Goal: Information Seeking & Learning: Learn about a topic

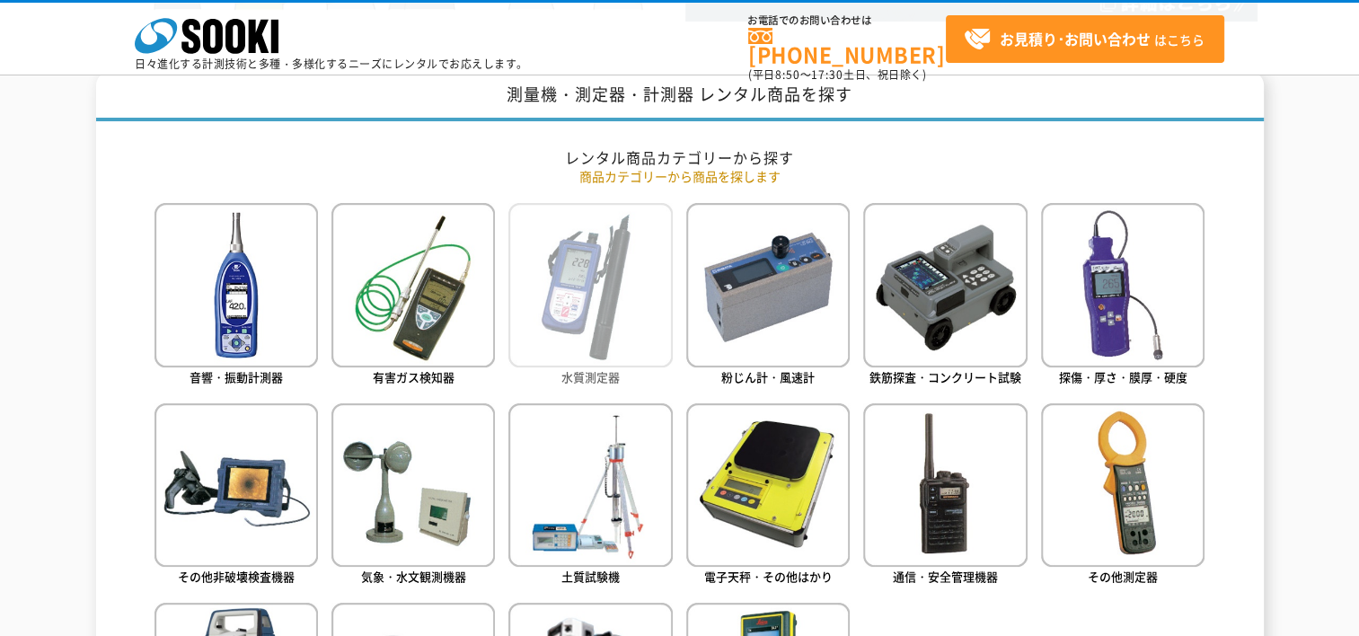
scroll to position [719, 0]
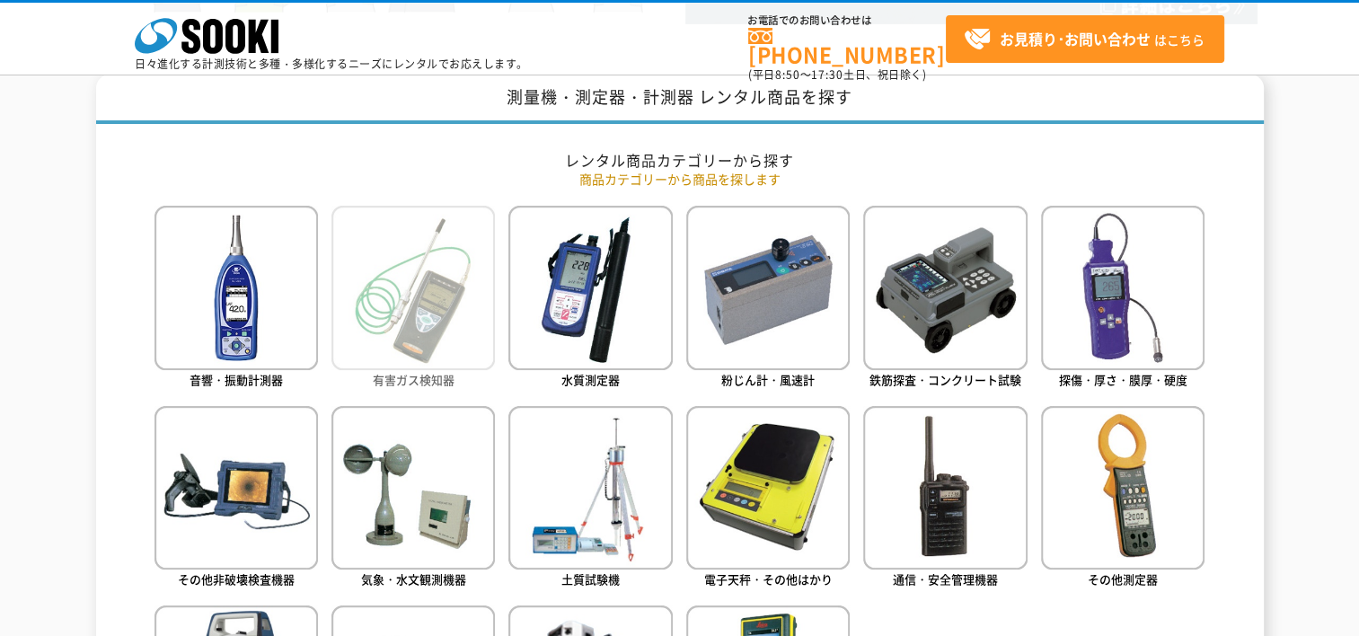
click at [445, 269] on img at bounding box center [412, 287] width 163 height 163
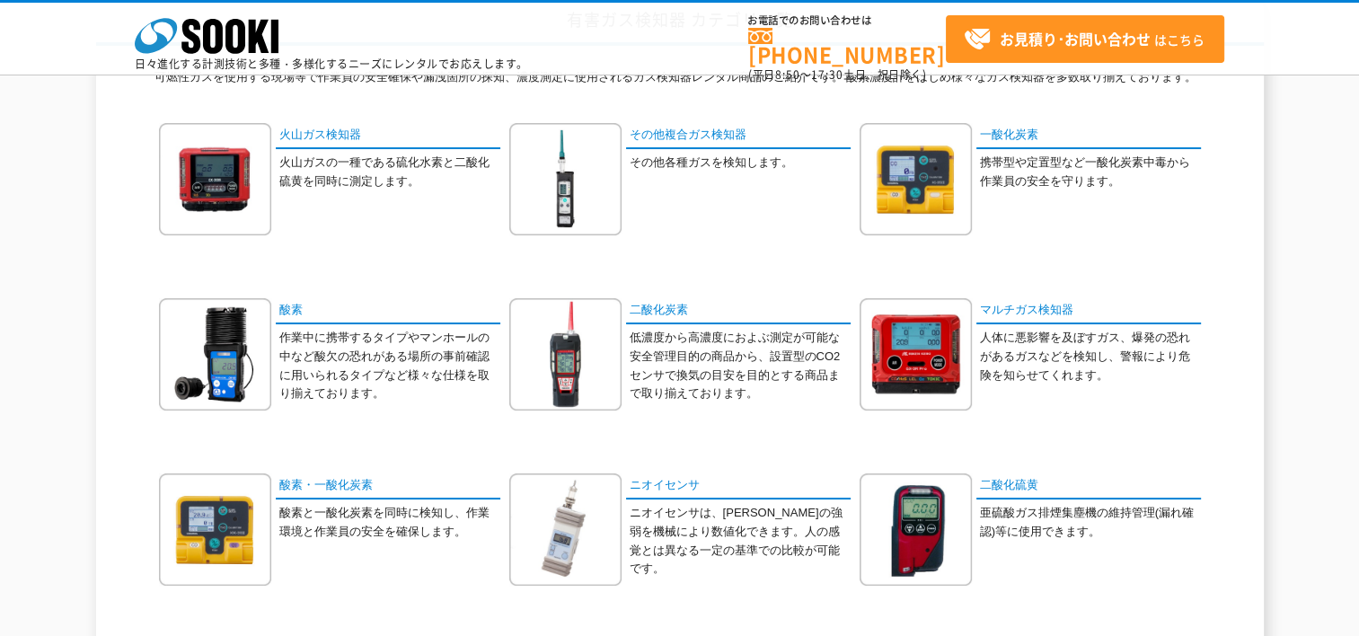
scroll to position [180, 0]
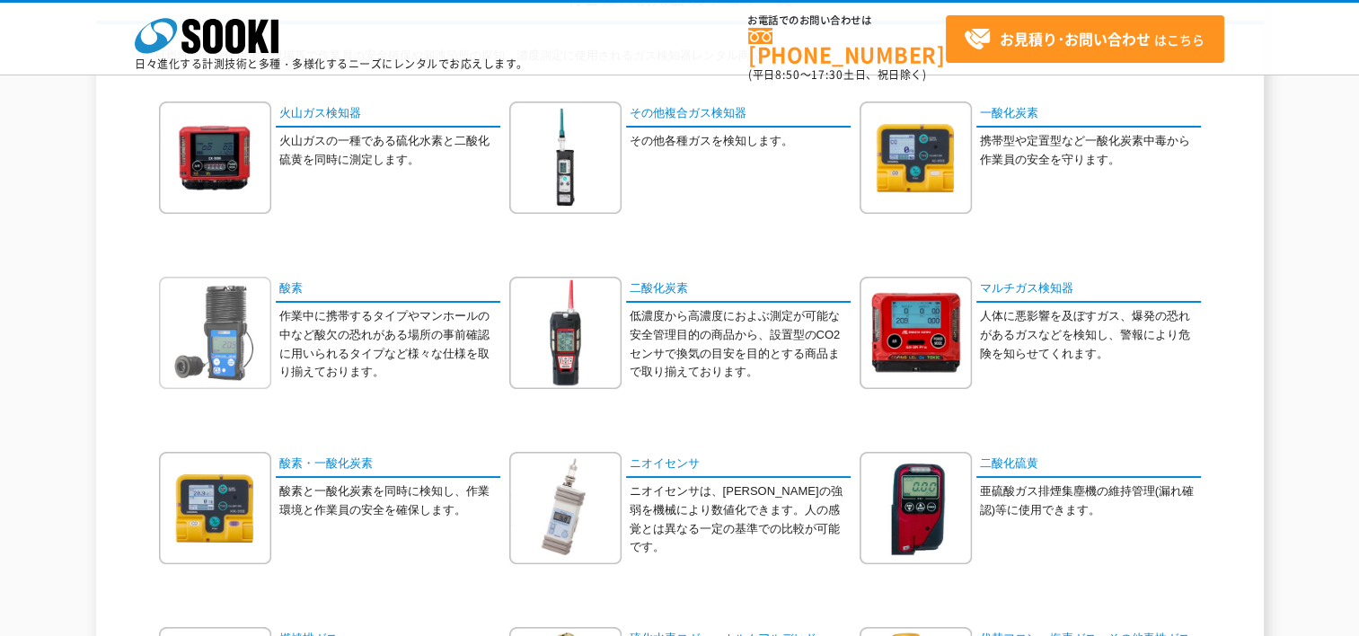
click at [186, 334] on img at bounding box center [215, 333] width 112 height 112
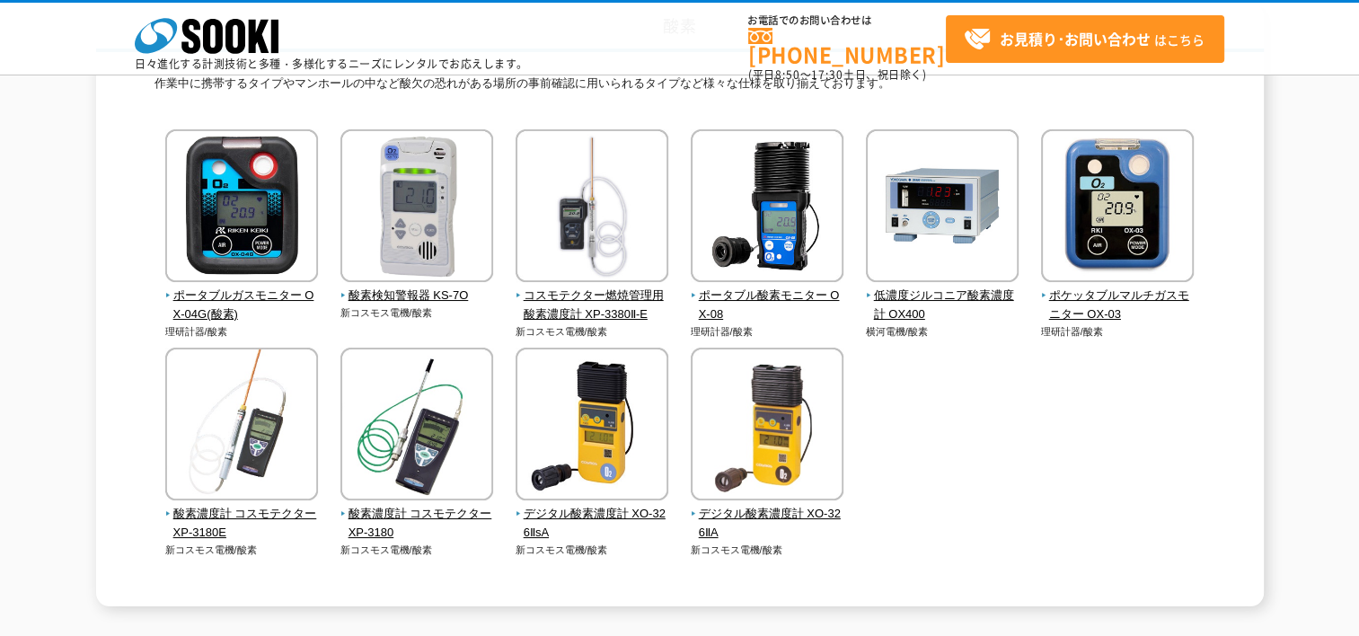
scroll to position [180, 0]
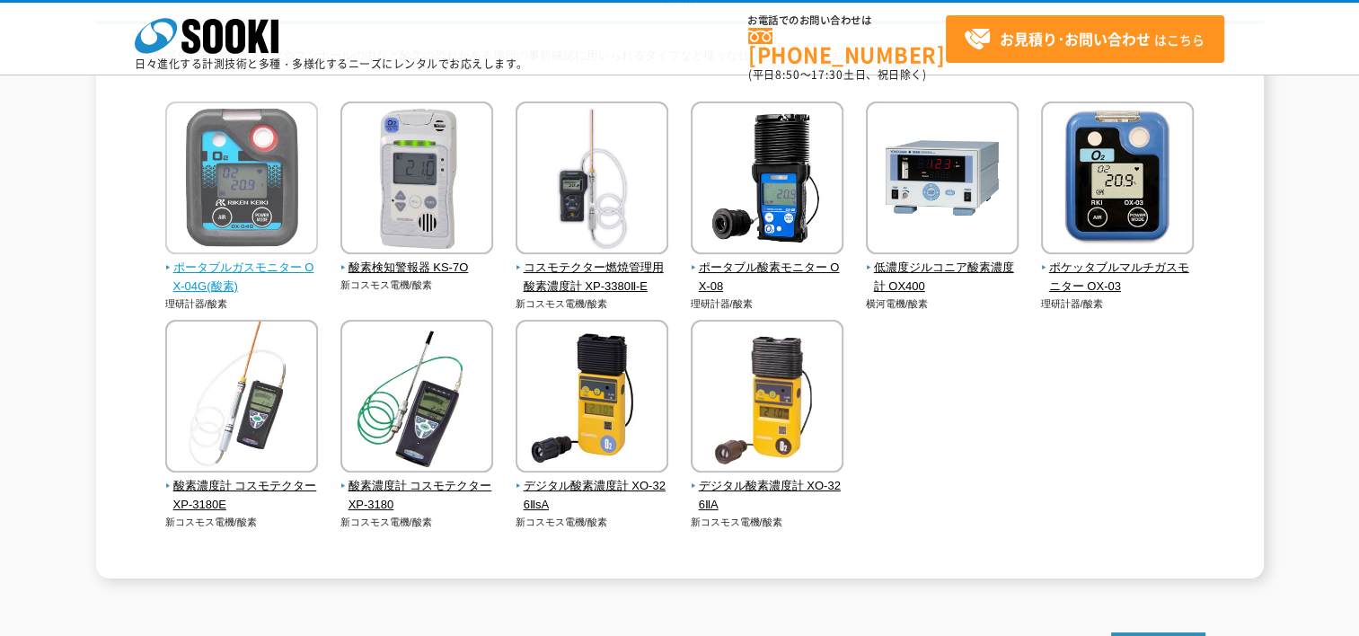
click at [251, 178] on img at bounding box center [241, 179] width 153 height 157
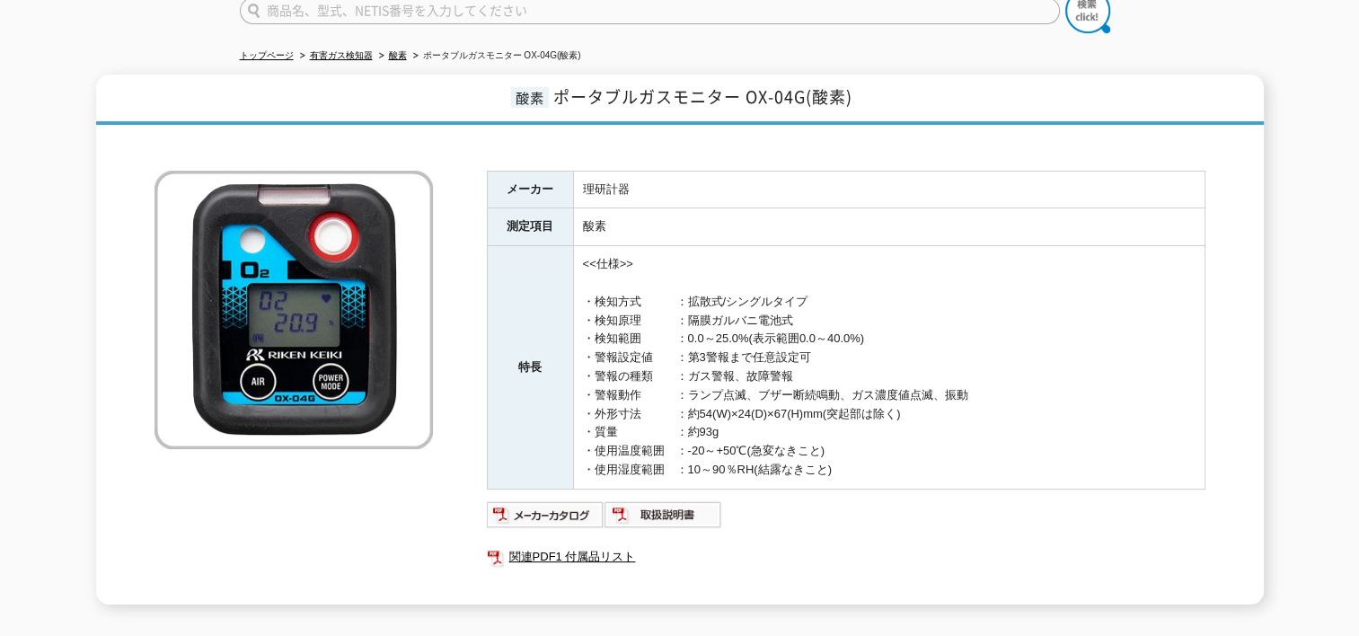
scroll to position [269, 0]
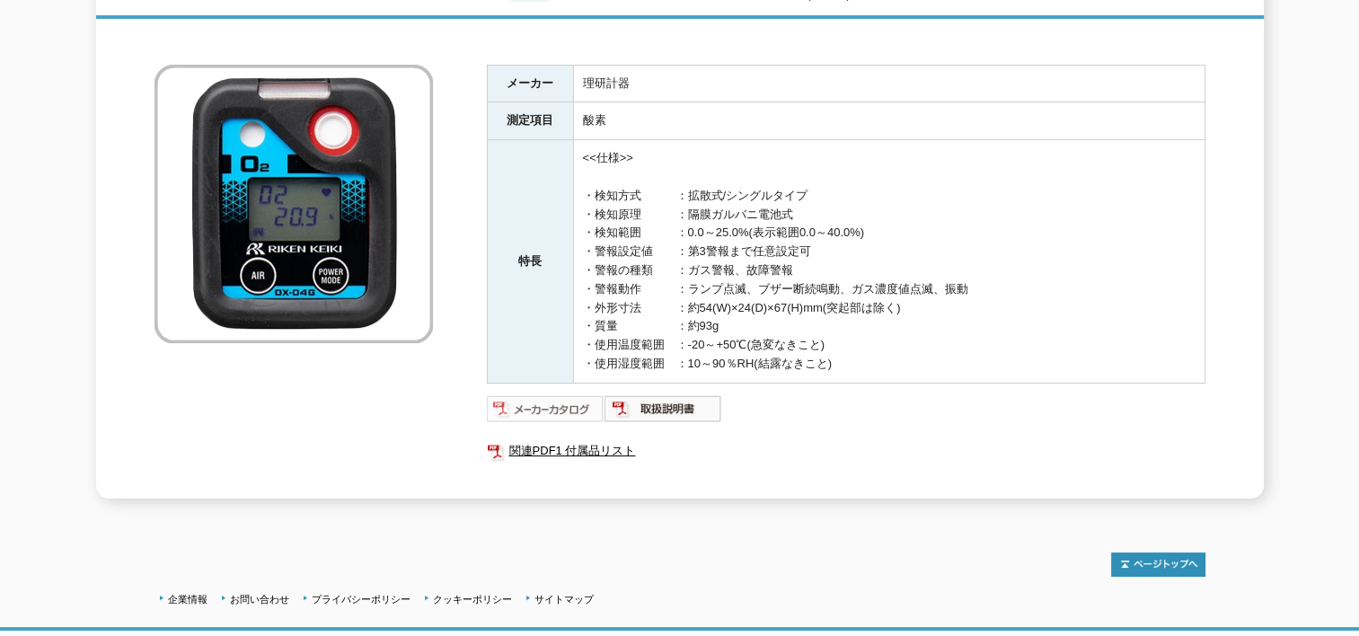
click at [526, 402] on img at bounding box center [546, 408] width 118 height 29
